Goal: Feedback & Contribution: Submit feedback/report problem

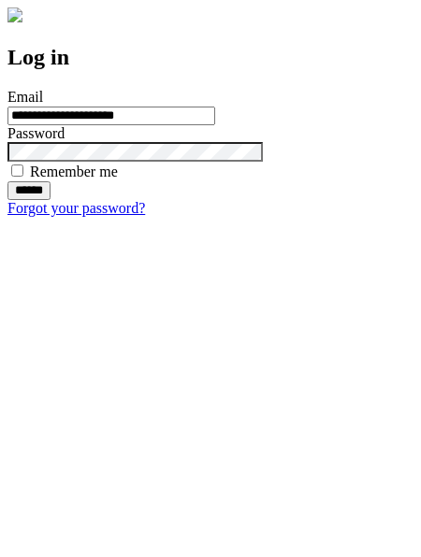
type input "**********"
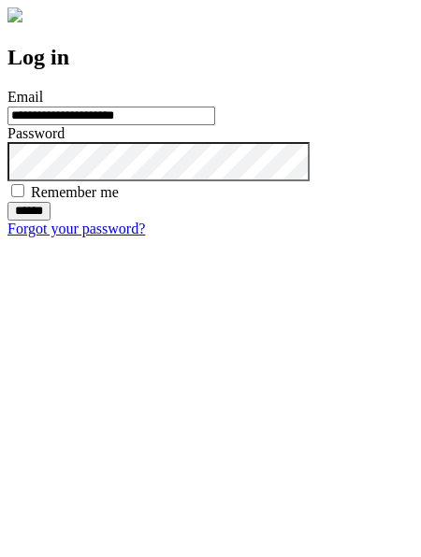
click at [50, 221] on input "******" at bounding box center [28, 211] width 43 height 19
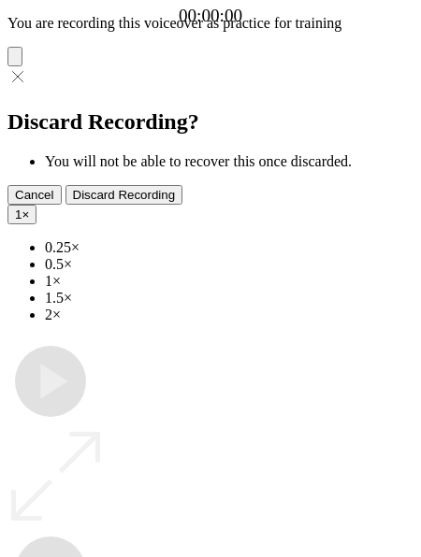
type input "**********"
